Goal: Contribute content: Add original content to the website for others to see

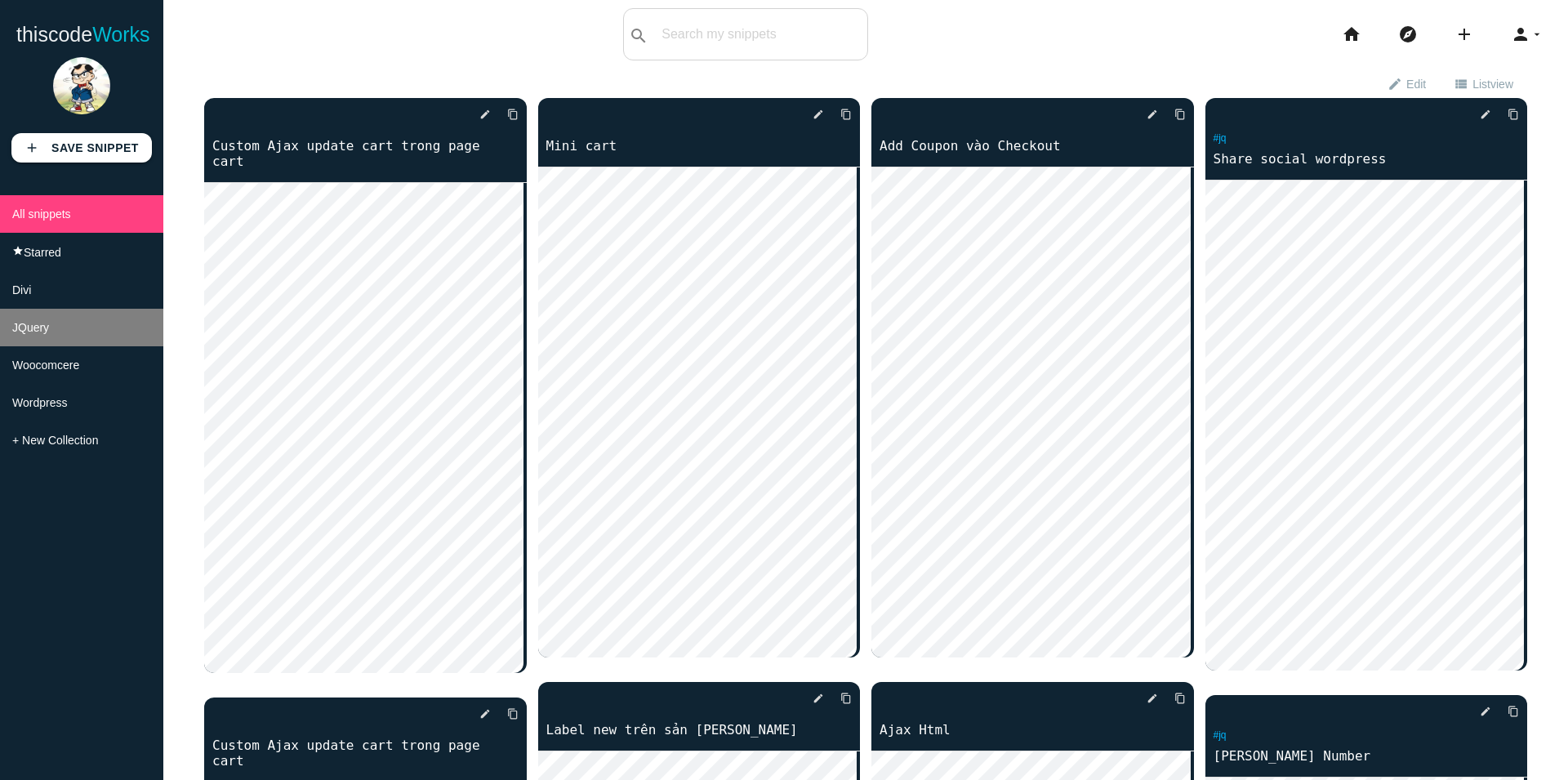
click at [46, 346] on li "JQuery" at bounding box center [82, 327] width 163 height 38
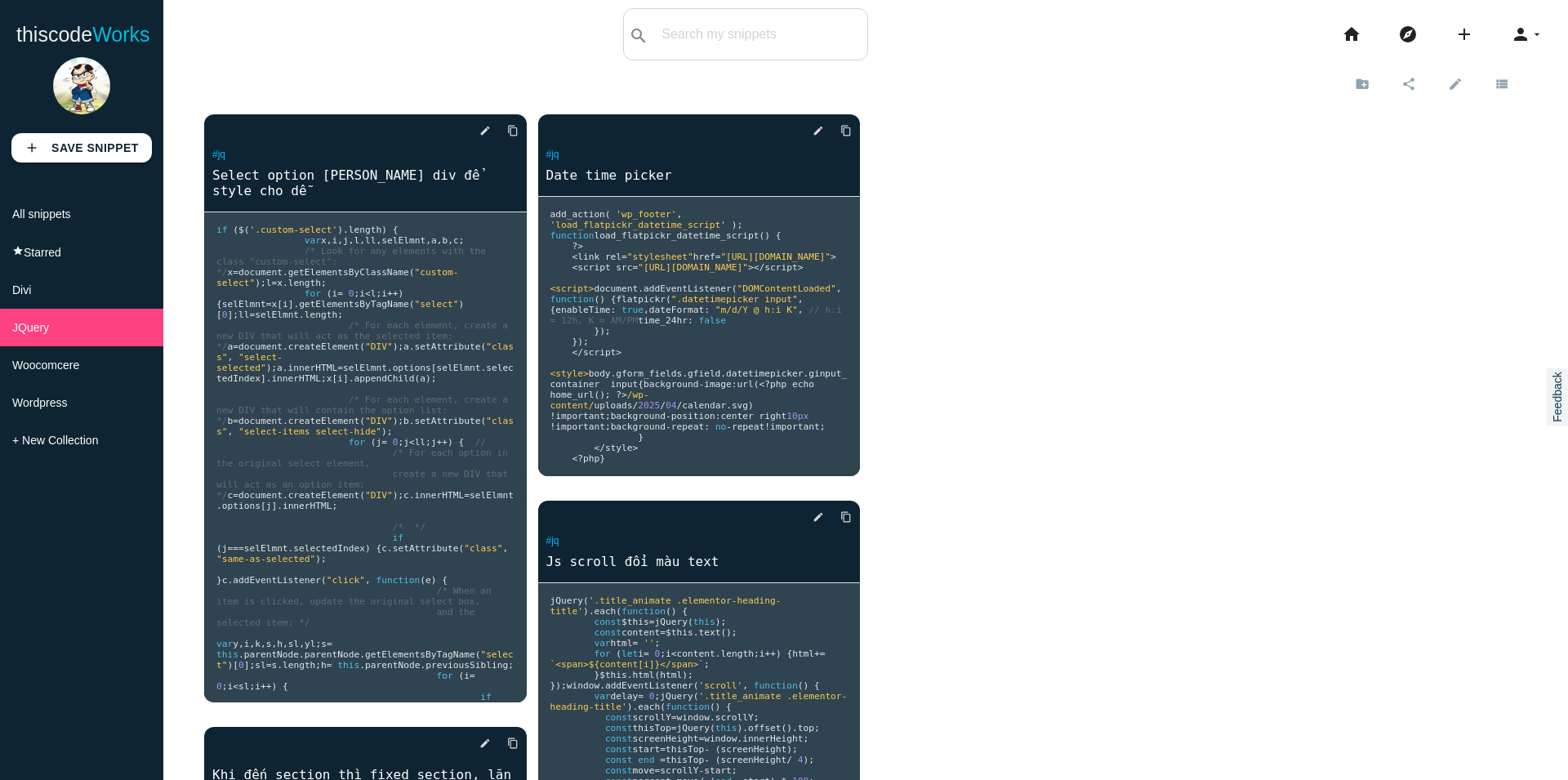
click at [1456, 44] on icon "add" at bounding box center [1465, 34] width 20 height 53
click at [1486, 33] on link "code Snippet" at bounding box center [1498, 28] width 114 height 41
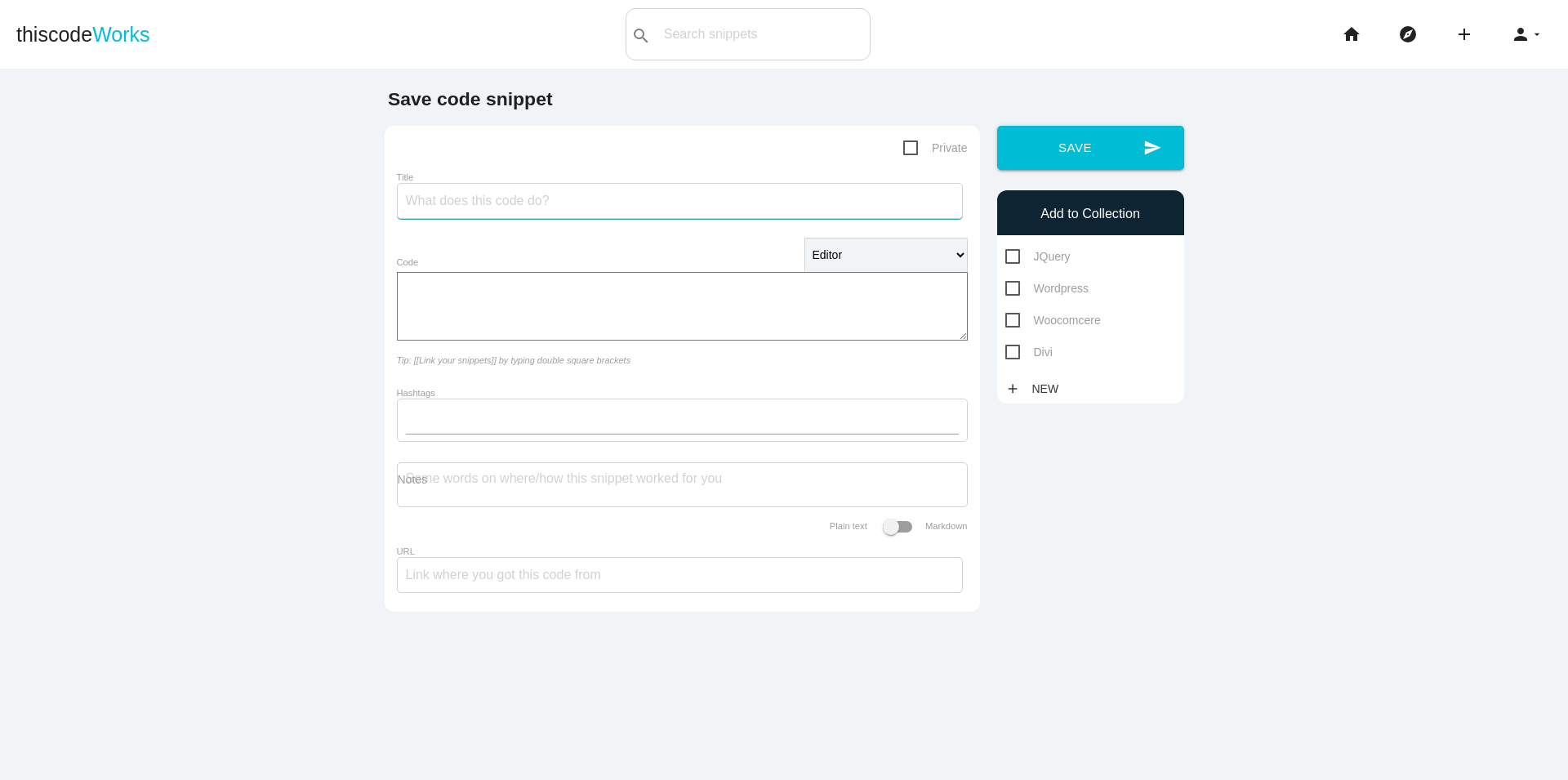
click at [551, 210] on input "Title" at bounding box center [680, 201] width 566 height 36
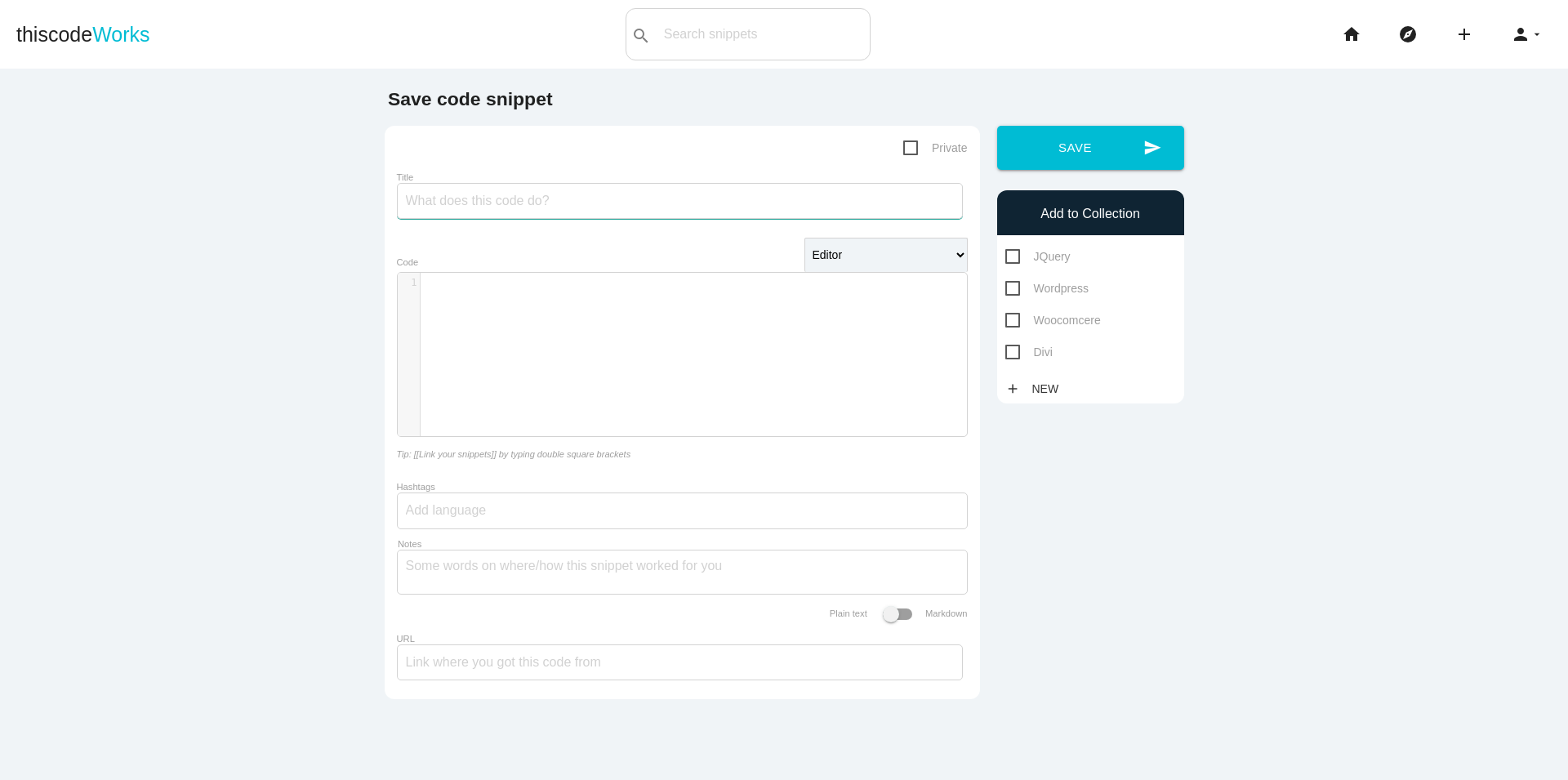
click at [549, 209] on input "Title" at bounding box center [680, 201] width 566 height 36
type input "Js stiky"
click at [533, 285] on pre "​" at bounding box center [700, 283] width 559 height 14
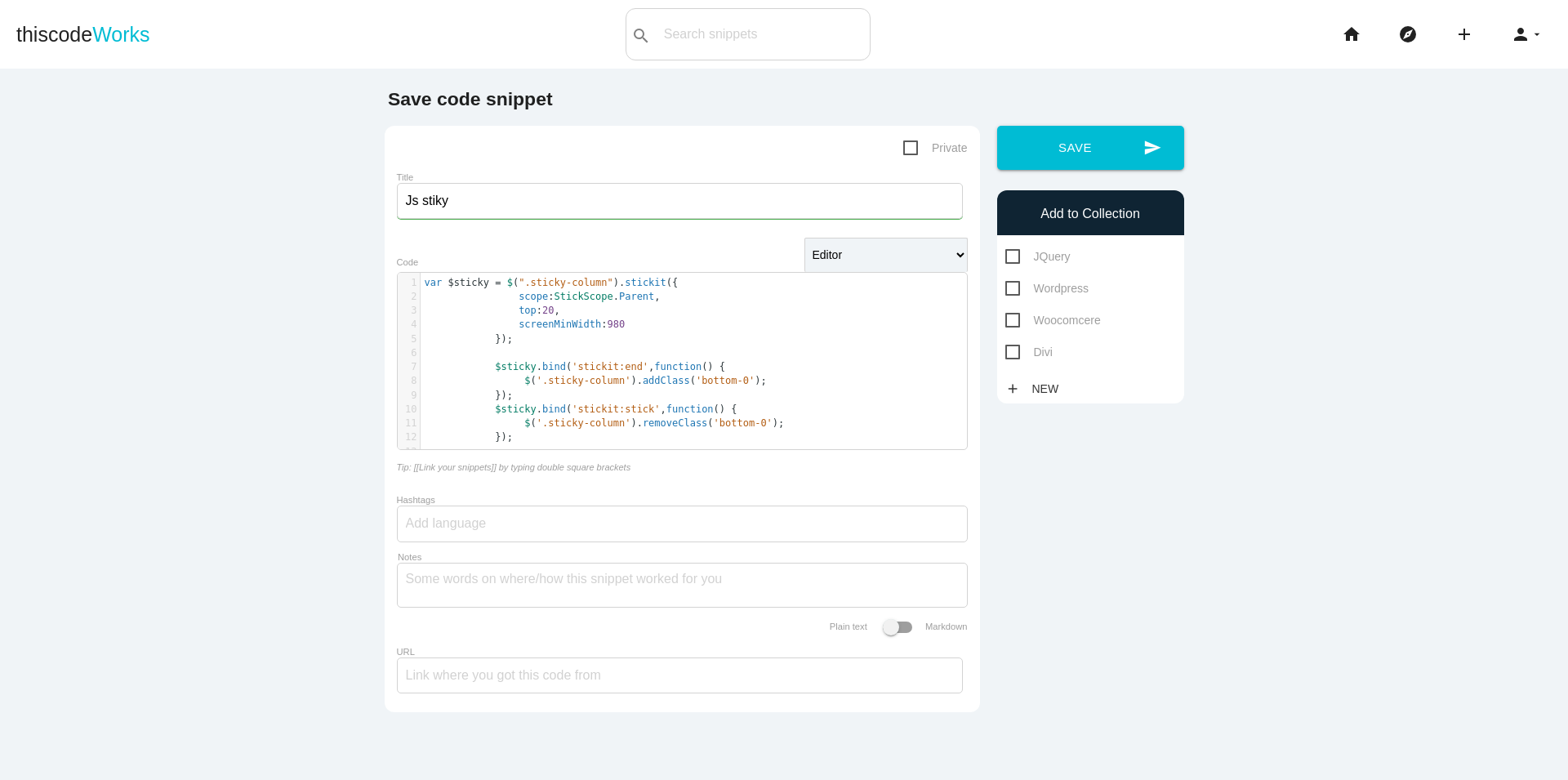
paste textarea "scope: StickScope.Parent, top: 20, screenMinWidth: 980 }); $sticky.bind('sticki…"
click at [501, 300] on span at bounding box center [506, 296] width 24 height 14
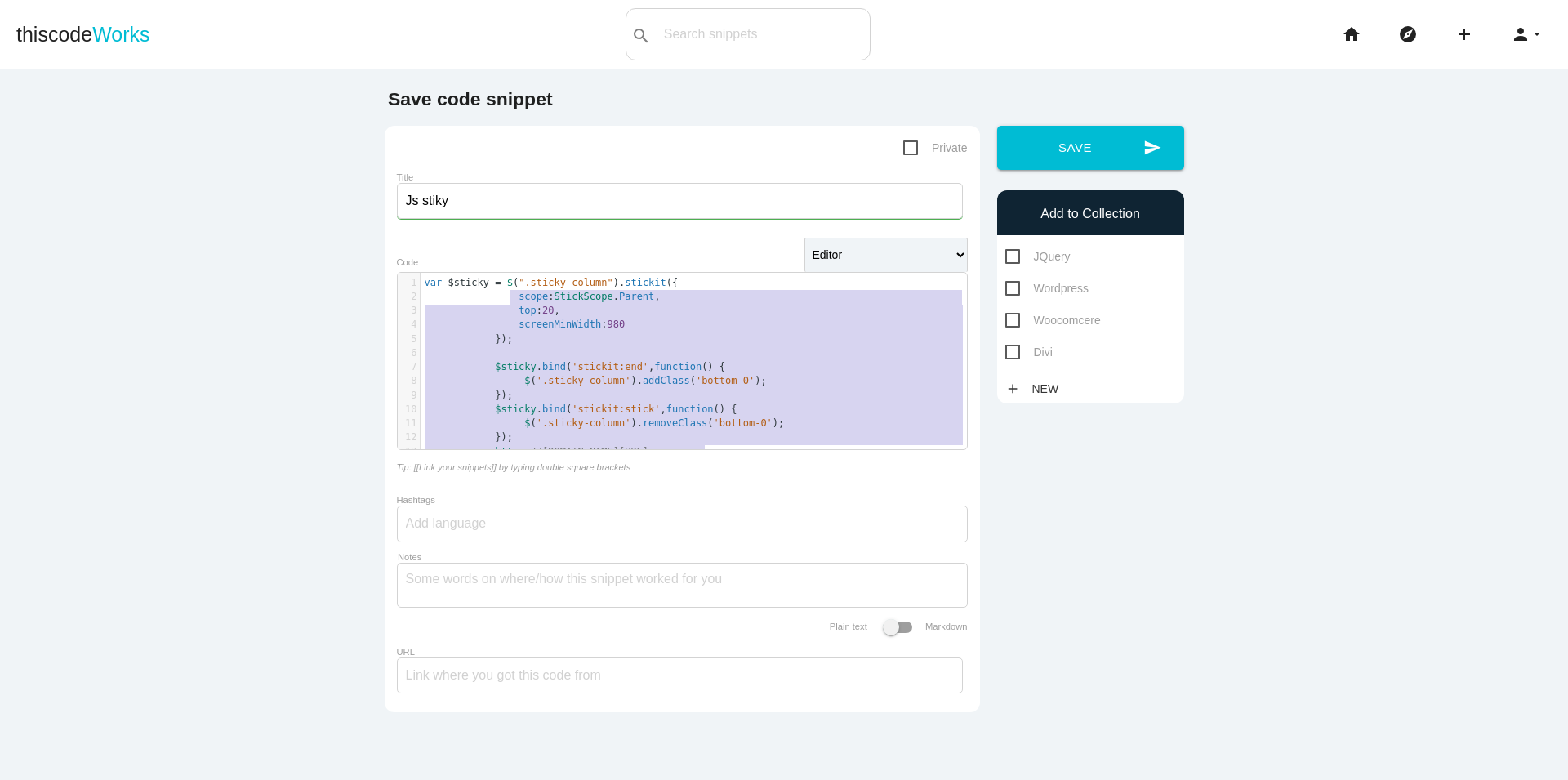
type textarea "scope: StickScope.Parent, top: 20, screenMinWidth: 980 }); $sticky.bind('sticki…"
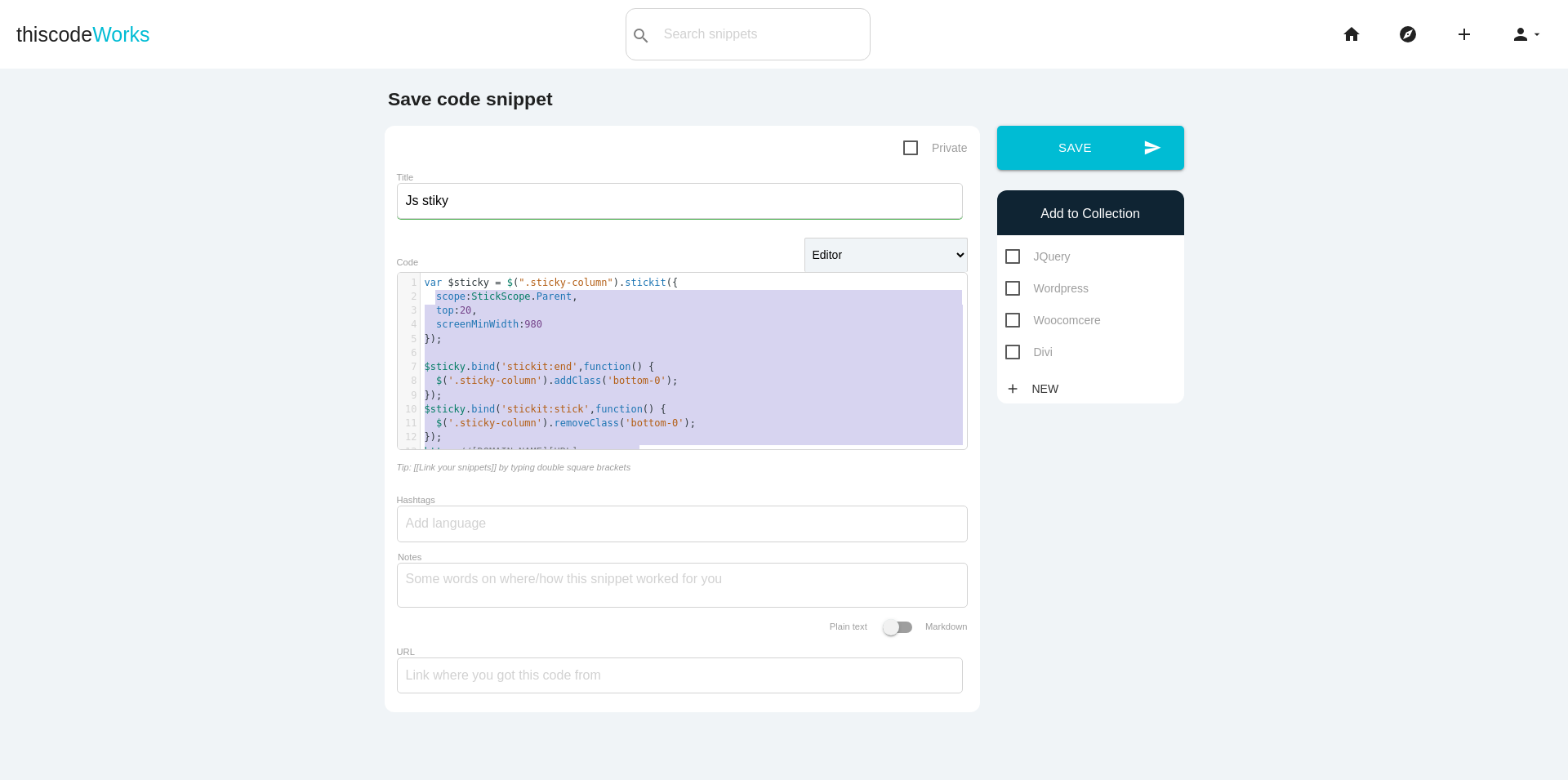
click at [505, 317] on pre "top : 20 ," at bounding box center [700, 310] width 559 height 14
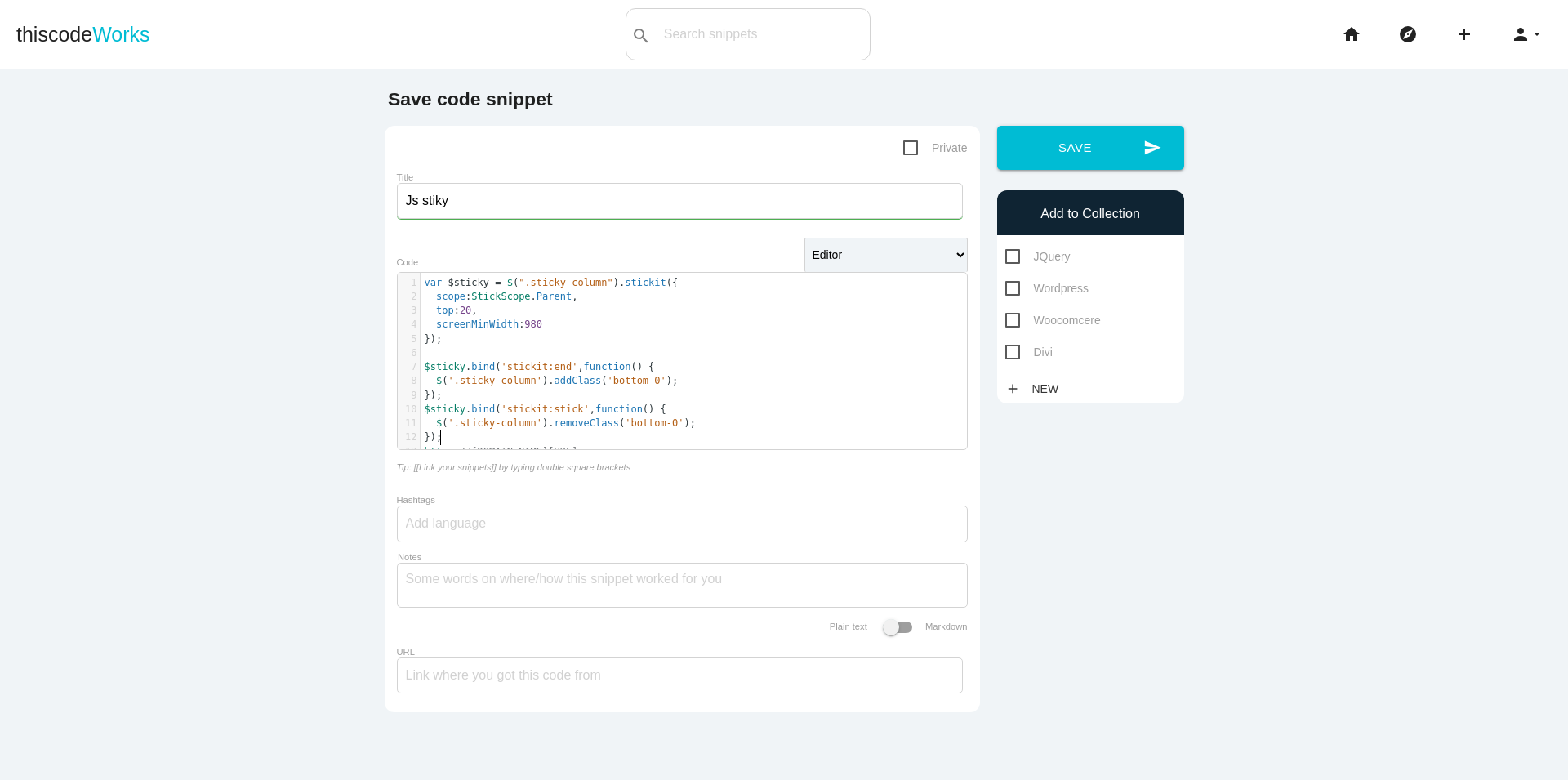
click at [600, 441] on pre "});" at bounding box center [700, 438] width 559 height 14
click at [578, 467] on span "//[DOMAIN_NAME][URL]" at bounding box center [518, 465] width 118 height 11
type textarea "stickit"
click at [427, 205] on input "Js stiky" at bounding box center [680, 201] width 566 height 36
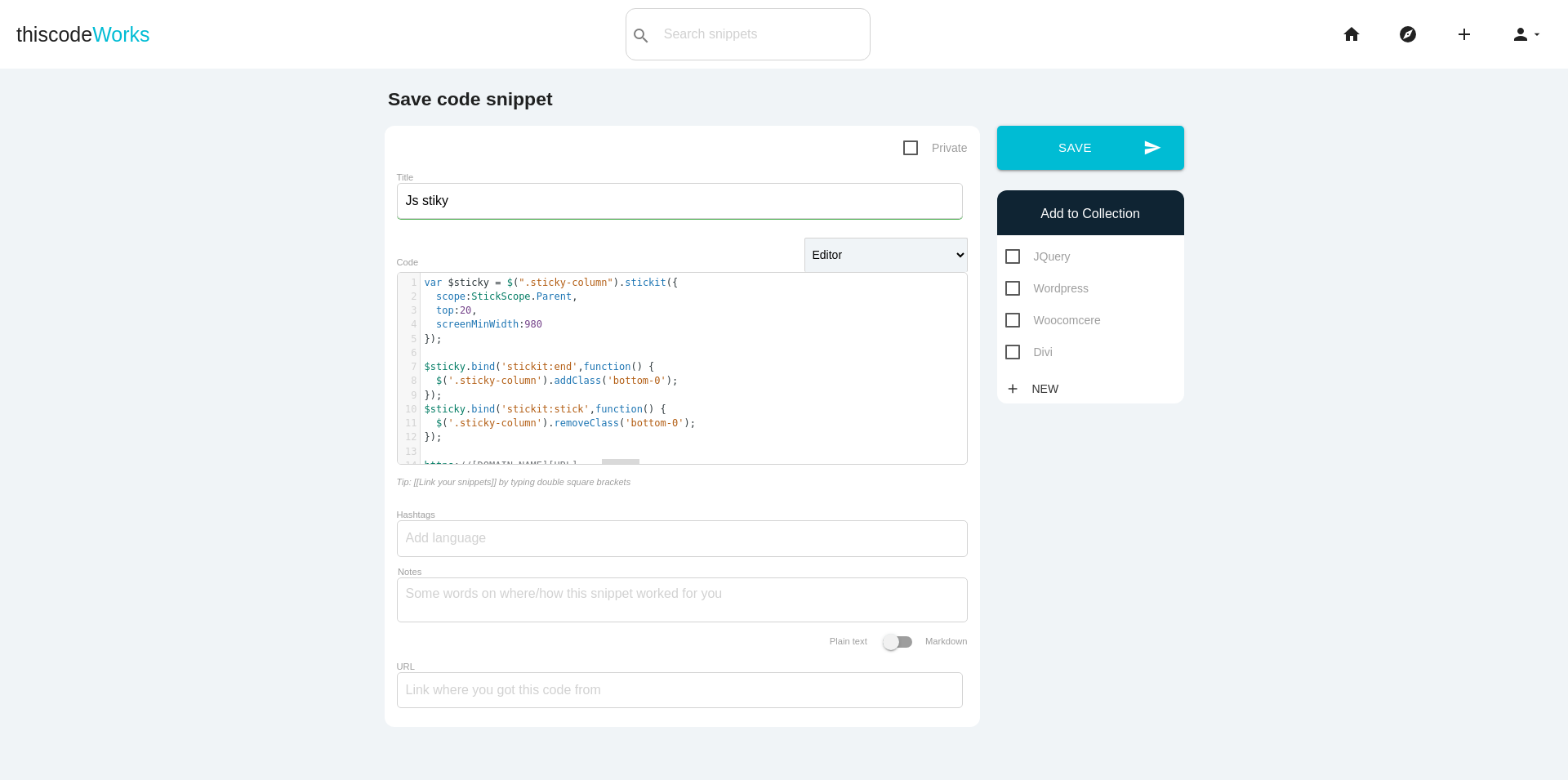
click at [427, 205] on input "Js stiky" at bounding box center [680, 201] width 566 height 36
paste input "ckit"
type input "Js stickit sidebar"
click at [1041, 252] on span "JQuery" at bounding box center [1038, 257] width 66 height 21
click at [1016, 252] on input "JQuery" at bounding box center [1010, 252] width 11 height 11
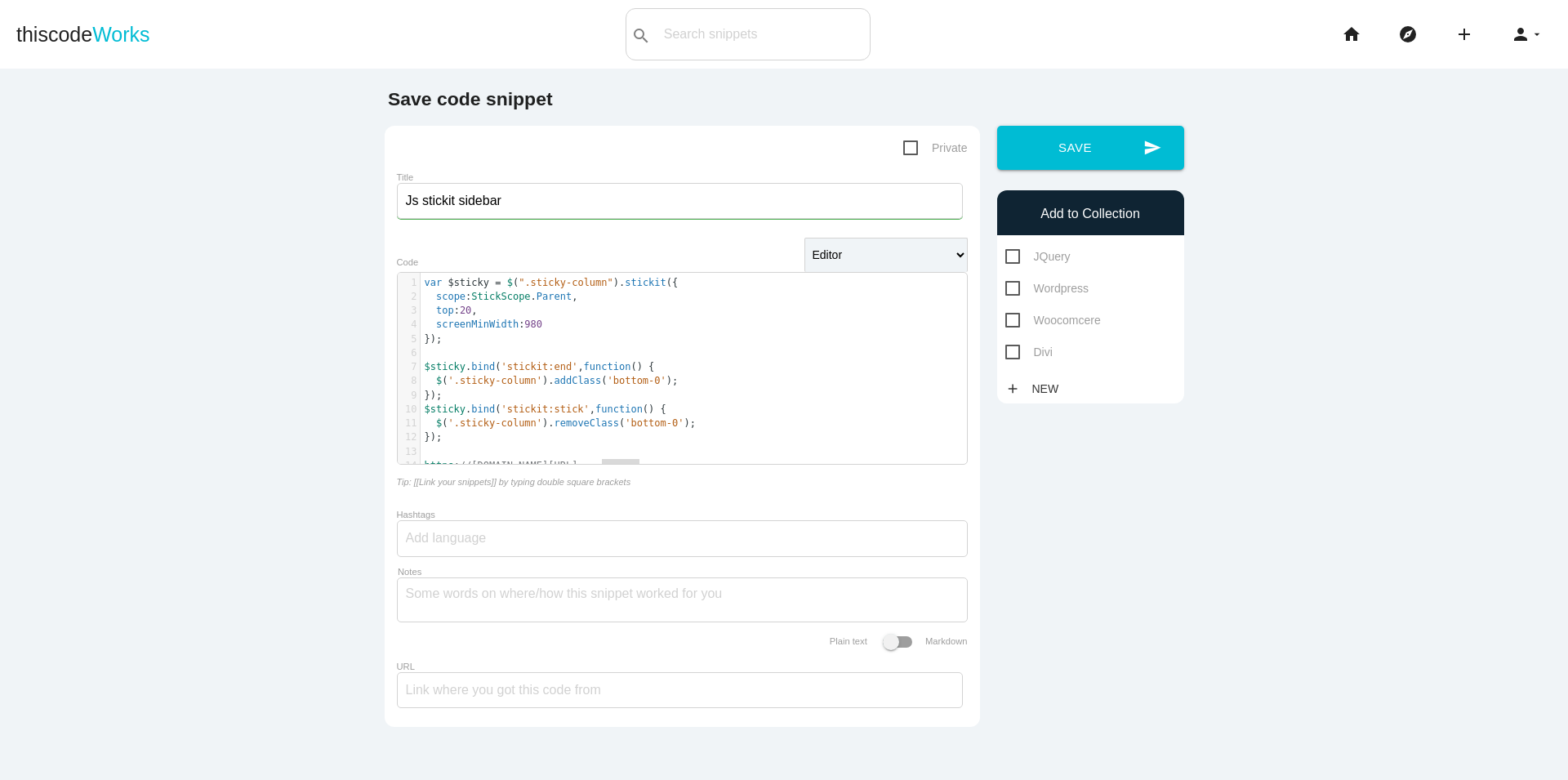
checkbox input "true"
click at [1087, 154] on button "send Save" at bounding box center [1090, 147] width 187 height 44
